Goal: Register for event/course

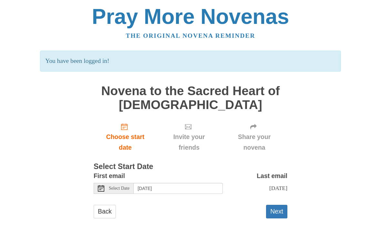
scroll to position [5, 0]
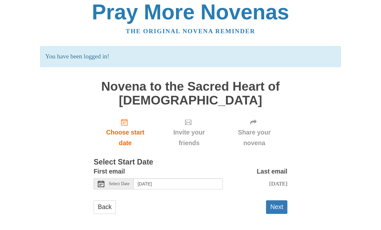
click at [281, 202] on button "Next" at bounding box center [276, 206] width 21 height 13
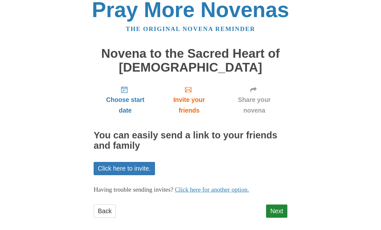
scroll to position [11, 0]
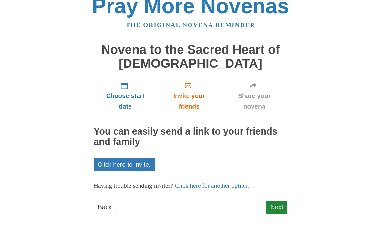
click at [277, 210] on link "Next" at bounding box center [276, 207] width 21 height 13
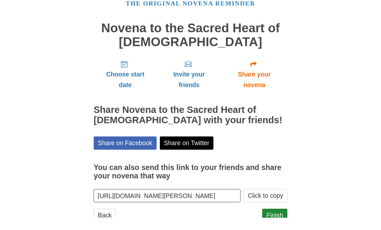
scroll to position [19, 0]
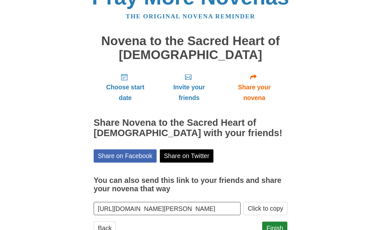
click at [276, 227] on link "Finish" at bounding box center [274, 228] width 25 height 13
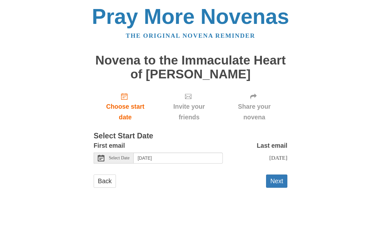
click at [123, 106] on span "Choose start date" at bounding box center [125, 111] width 50 height 21
click at [177, 158] on input "Thursday, August 14th" at bounding box center [178, 158] width 89 height 11
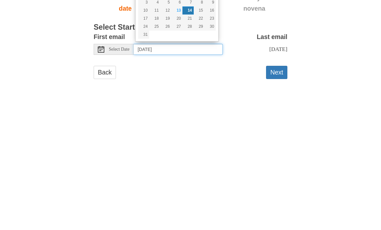
type input "Saturday, August 23rd"
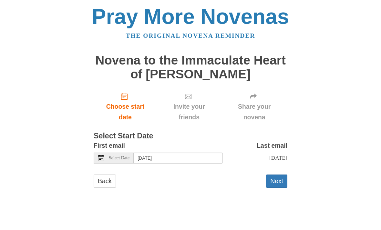
click at [276, 180] on button "Next" at bounding box center [276, 181] width 21 height 13
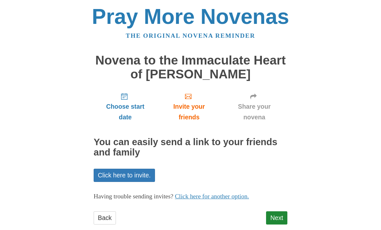
click at [270, 218] on link "Next" at bounding box center [276, 217] width 21 height 13
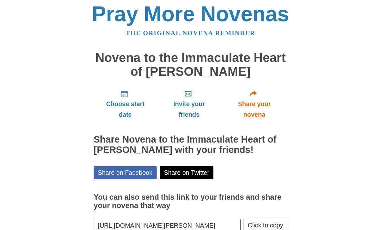
scroll to position [19, 0]
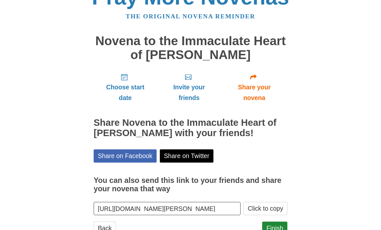
click at [275, 227] on link "Finish" at bounding box center [274, 228] width 25 height 13
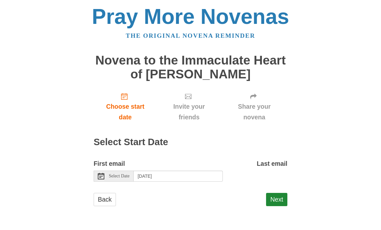
click at [104, 198] on link "Back" at bounding box center [105, 199] width 22 height 13
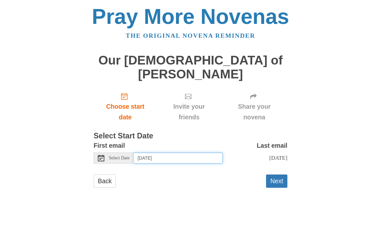
click at [170, 153] on input "Thursday, August 14th" at bounding box center [178, 158] width 89 height 11
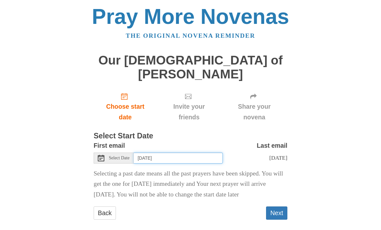
click at [164, 153] on input "Friday, August 8th" at bounding box center [178, 158] width 89 height 11
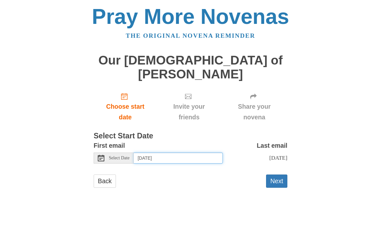
click at [164, 153] on input "Saturday, August 23rd" at bounding box center [178, 158] width 89 height 11
click at [169, 153] on input "Monday, September 1st" at bounding box center [178, 158] width 89 height 11
click at [172, 153] on input "Tuesday, September 2nd" at bounding box center [178, 158] width 89 height 11
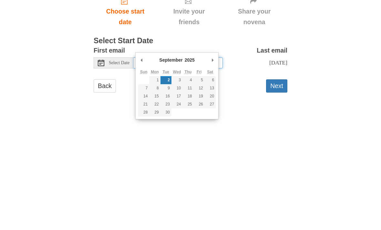
type input "Wednesday, September 3rd"
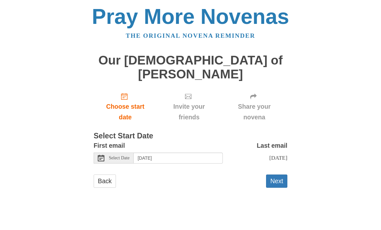
click at [275, 175] on button "Next" at bounding box center [276, 181] width 21 height 13
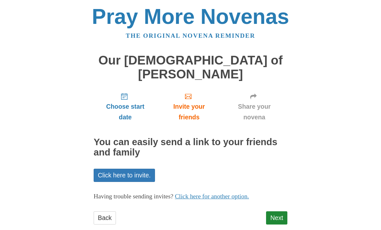
click at [274, 211] on link "Next" at bounding box center [276, 217] width 21 height 13
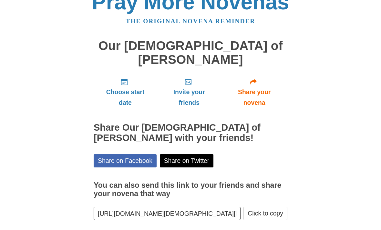
scroll to position [6, 0]
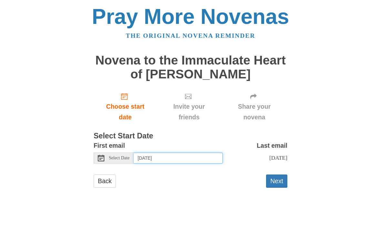
click at [149, 157] on input "Thursday, August 14th" at bounding box center [178, 158] width 89 height 11
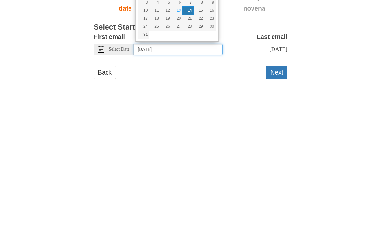
type input "Sunday, August 24th"
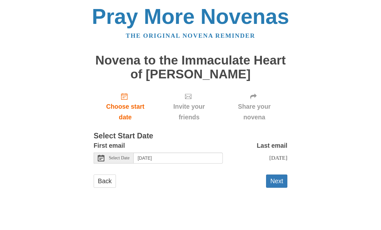
click at [274, 178] on button "Next" at bounding box center [276, 181] width 21 height 13
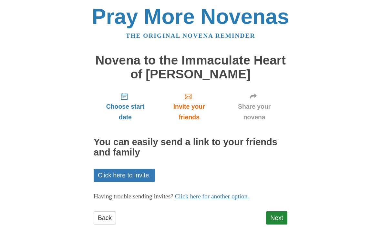
scroll to position [11, 0]
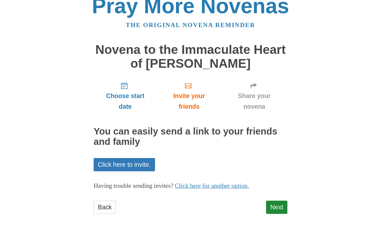
click at [277, 204] on link "Next" at bounding box center [276, 207] width 21 height 13
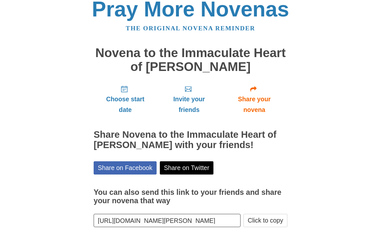
scroll to position [19, 0]
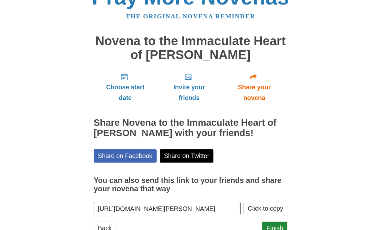
click at [275, 228] on link "Finish" at bounding box center [274, 228] width 25 height 13
